Goal: Contribute content

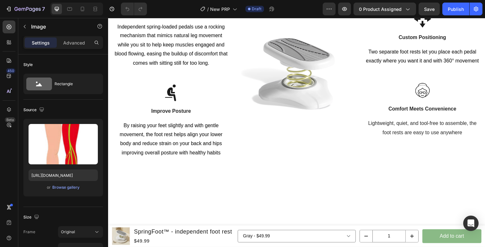
scroll to position [906, 0]
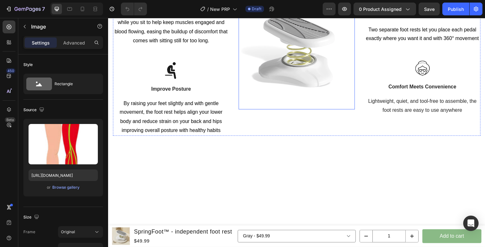
click at [270, 112] on img at bounding box center [300, 52] width 119 height 119
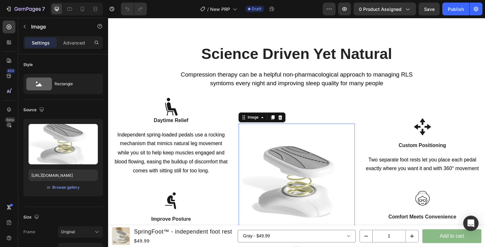
scroll to position [928, 0]
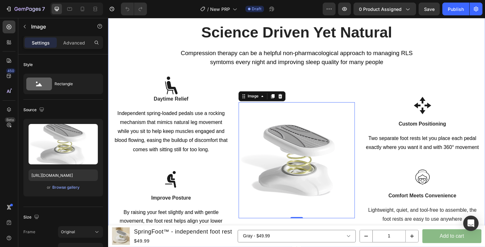
click at [485, 228] on p "Lightweight, quiet, and tool-free to assemble, the foot rests are easy to use a…" at bounding box center [428, 219] width 117 height 19
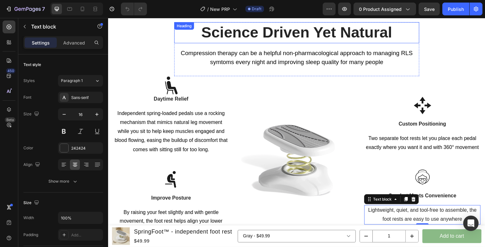
click at [273, 153] on img at bounding box center [300, 163] width 119 height 119
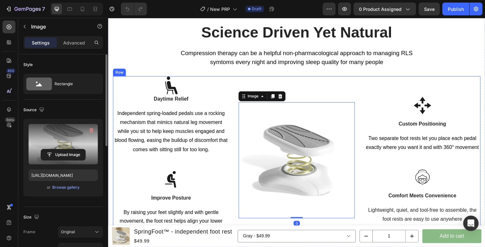
click at [69, 132] on label at bounding box center [63, 144] width 69 height 40
click at [69, 150] on input "file" at bounding box center [63, 155] width 44 height 11
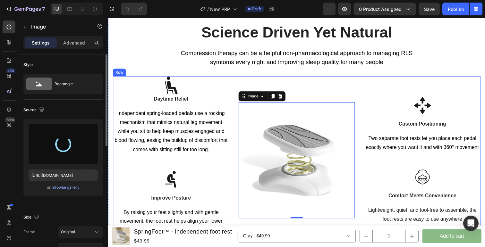
scroll to position [948, 0]
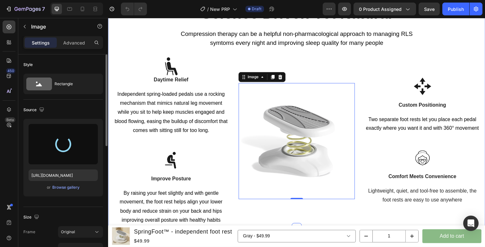
type input "[URL][DOMAIN_NAME]"
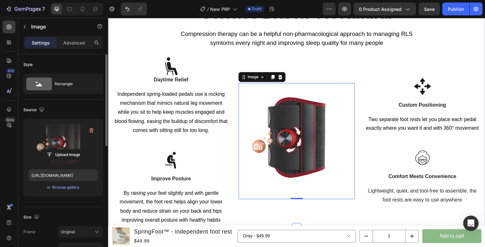
click at [456, 48] on div "Science Driven Yet Natural Heading Compression therapy can be a helpful non-pha…" at bounding box center [300, 117] width 375 height 228
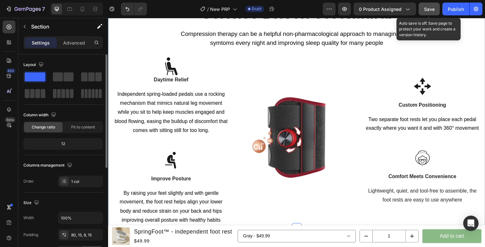
click at [426, 7] on span "Save" at bounding box center [429, 8] width 11 height 5
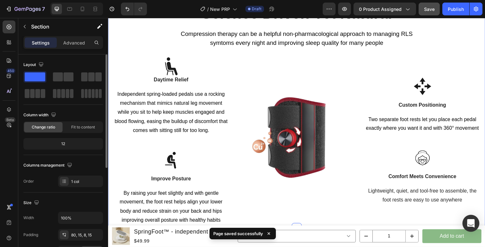
click at [468, 219] on div "Open Intercom Messenger" at bounding box center [471, 223] width 17 height 17
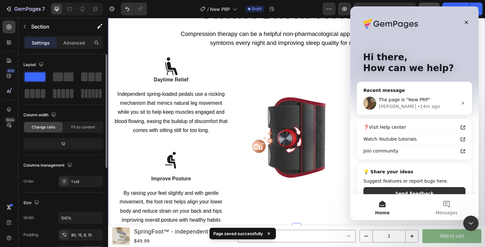
scroll to position [0, 0]
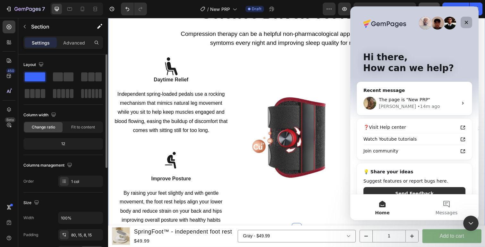
click at [471, 24] on div "Close" at bounding box center [467, 23] width 12 height 12
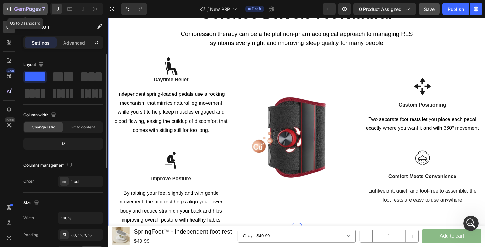
click at [9, 7] on icon "button" at bounding box center [9, 9] width 3 height 4
